Goal: Task Accomplishment & Management: Use online tool/utility

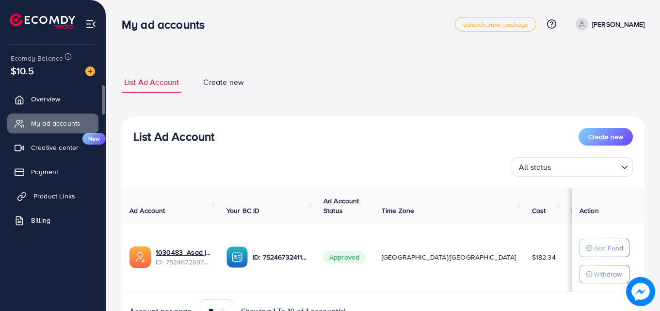
click at [44, 196] on span "Product Links" at bounding box center [54, 196] width 42 height 10
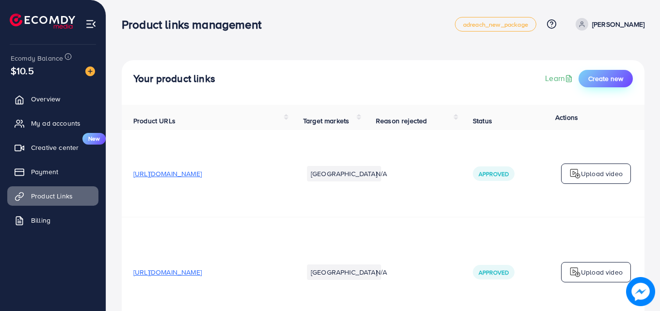
click at [595, 80] on span "Create new" at bounding box center [605, 79] width 35 height 10
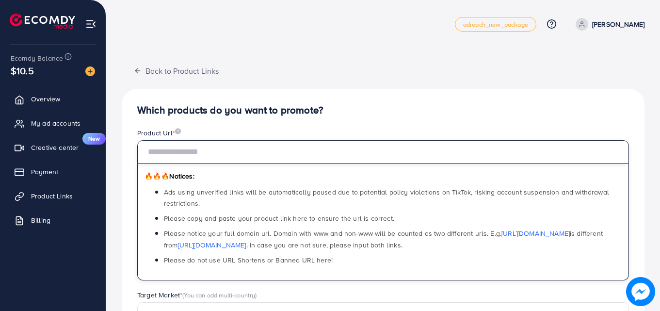
click at [369, 150] on input "text" at bounding box center [383, 151] width 492 height 23
paste input "**********"
type input "**********"
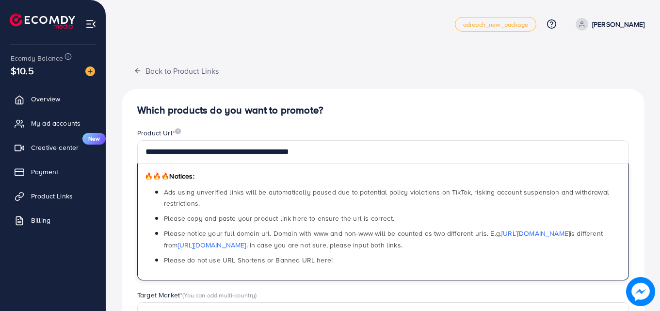
click at [357, 118] on div "**********" at bounding box center [383, 309] width 523 height 441
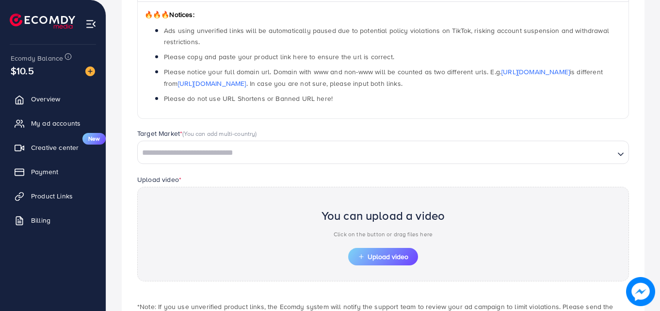
scroll to position [165, 0]
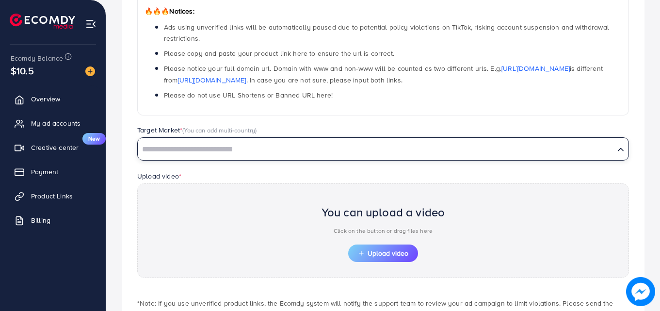
click at [273, 149] on input "Search for option" at bounding box center [376, 149] width 475 height 15
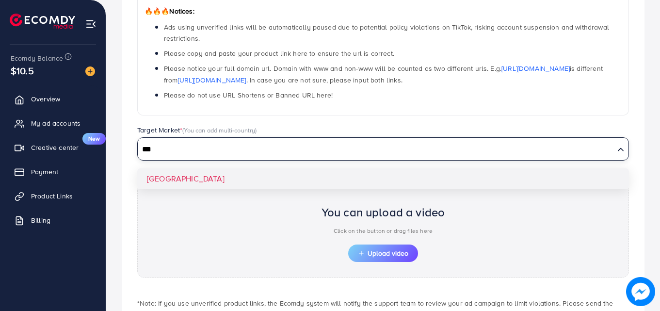
type input "***"
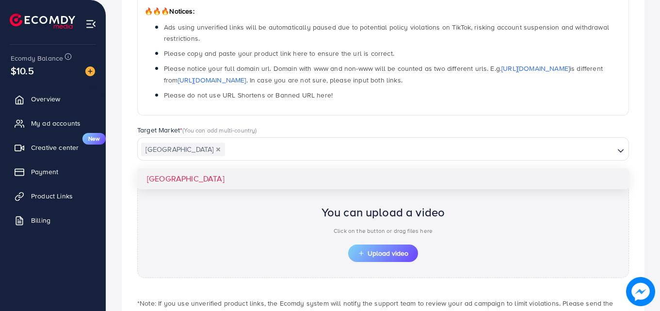
click at [231, 175] on div "**********" at bounding box center [383, 144] width 523 height 441
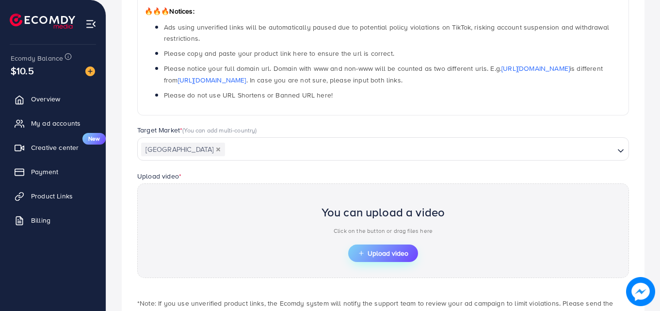
click at [363, 247] on button "Upload video" at bounding box center [383, 252] width 70 height 17
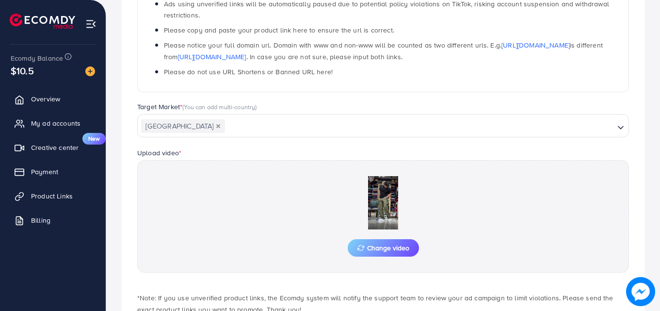
scroll to position [253, 0]
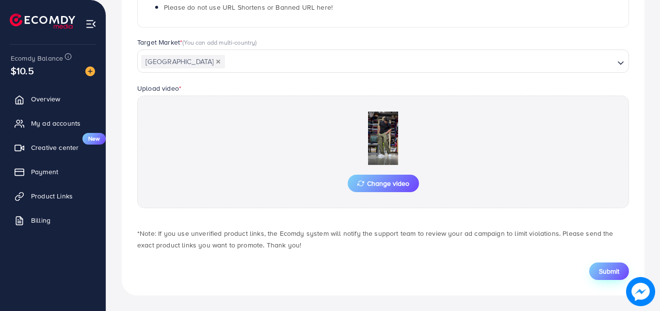
click at [606, 271] on span "Submit" at bounding box center [609, 271] width 20 height 10
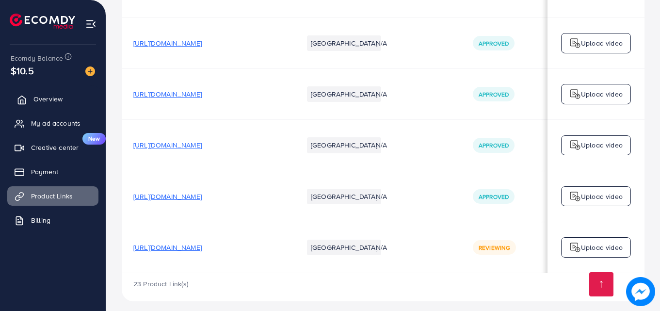
click at [48, 102] on span "Overview" at bounding box center [47, 99] width 29 height 10
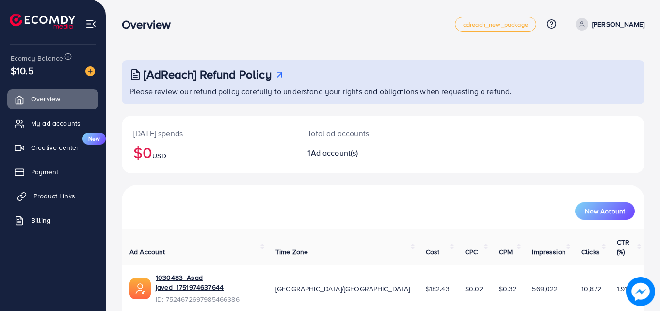
click at [28, 194] on link "Product Links" at bounding box center [52, 195] width 91 height 19
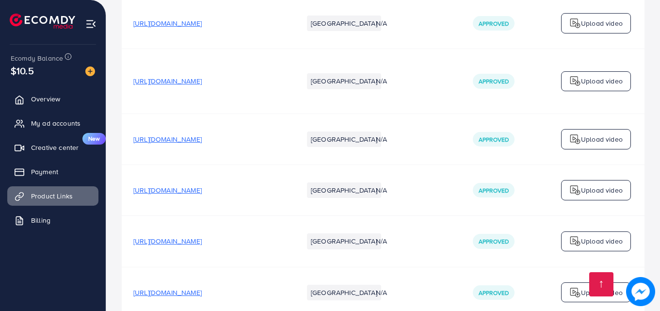
scroll to position [2318, 0]
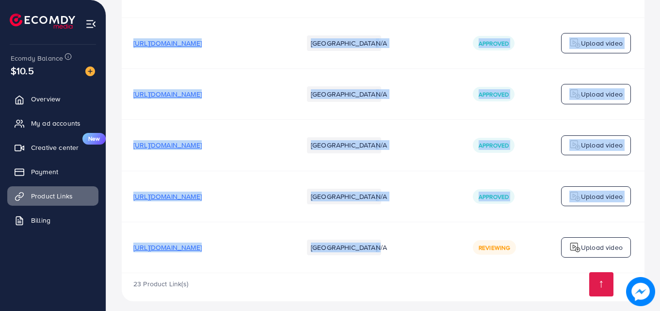
drag, startPoint x: 371, startPoint y: 264, endPoint x: 434, endPoint y: 265, distance: 63.0
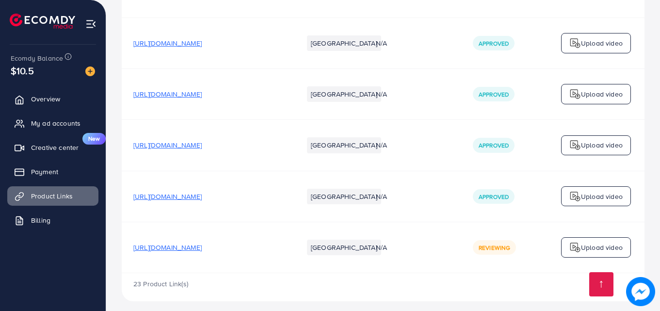
click at [416, 276] on div "23 Product Link(s)" at bounding box center [383, 287] width 523 height 28
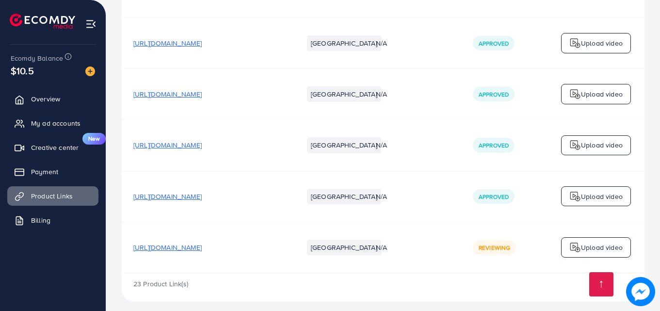
click at [427, 274] on div "23 Product Link(s)" at bounding box center [383, 287] width 523 height 28
drag, startPoint x: 406, startPoint y: 264, endPoint x: 415, endPoint y: 282, distance: 20.0
click at [415, 282] on div "23 Product Link(s)" at bounding box center [383, 287] width 523 height 28
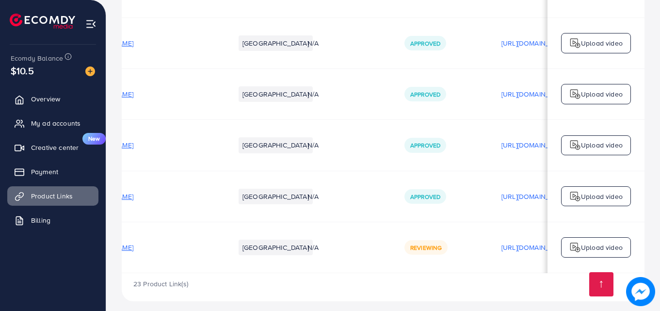
scroll to position [0, 0]
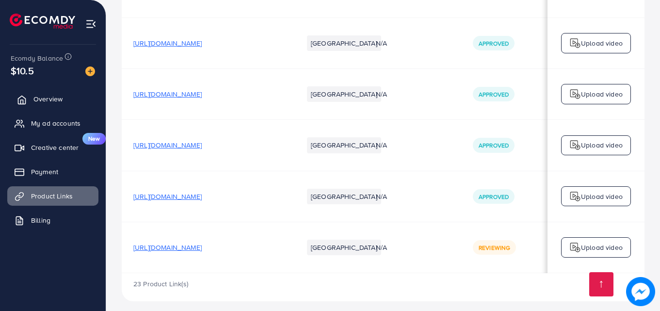
click at [72, 98] on link "Overview" at bounding box center [52, 98] width 91 height 19
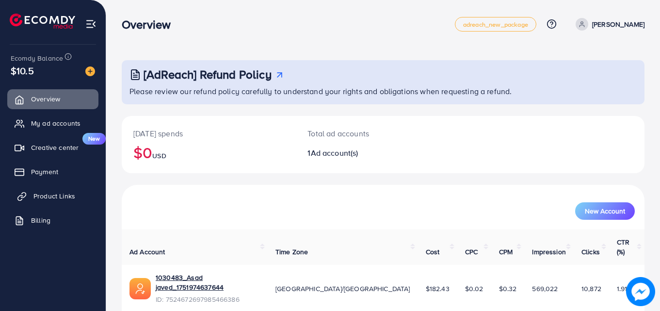
click at [57, 202] on link "Product Links" at bounding box center [52, 195] width 91 height 19
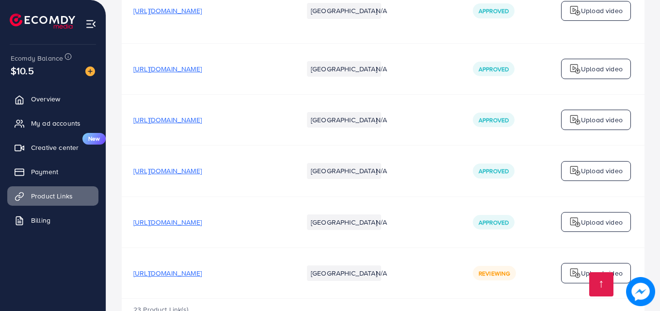
scroll to position [2318, 0]
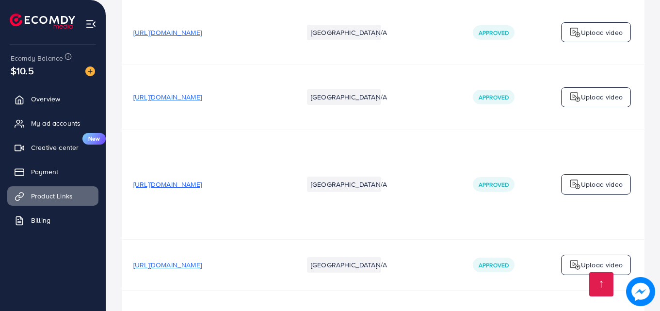
scroll to position [2318, 0]
